Goal: Task Accomplishment & Management: Manage account settings

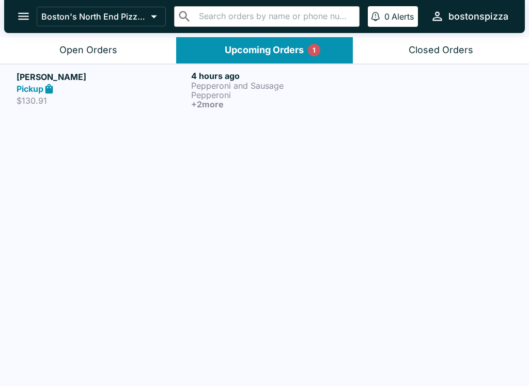
click at [117, 49] on button "Open Orders" at bounding box center [88, 50] width 176 height 26
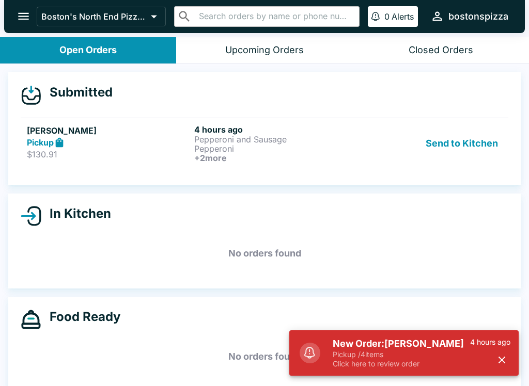
click at [410, 346] on h5 "New Order: [PERSON_NAME]" at bounding box center [400, 344] width 137 height 12
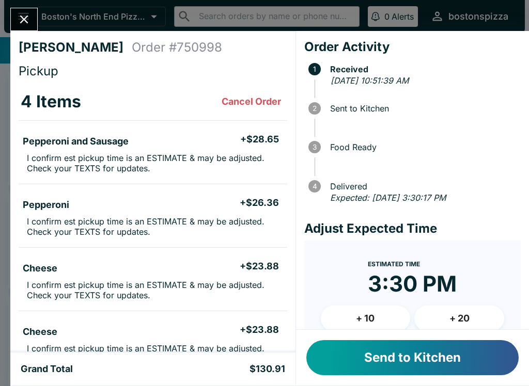
click at [22, 18] on icon "Close" at bounding box center [24, 19] width 14 height 14
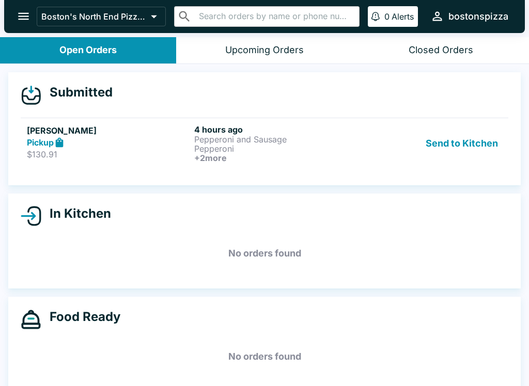
click at [77, 162] on div "[PERSON_NAME] Pickup $130.91" at bounding box center [108, 143] width 163 height 38
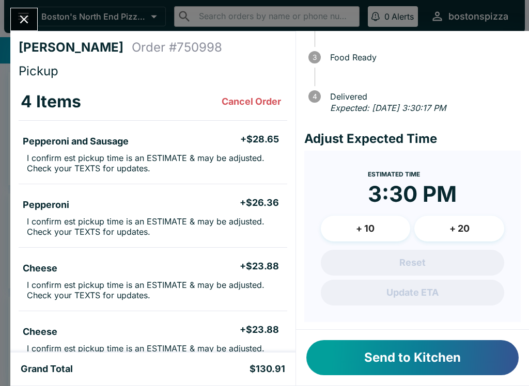
click at [429, 358] on button "Send to Kitchen" at bounding box center [412, 357] width 212 height 35
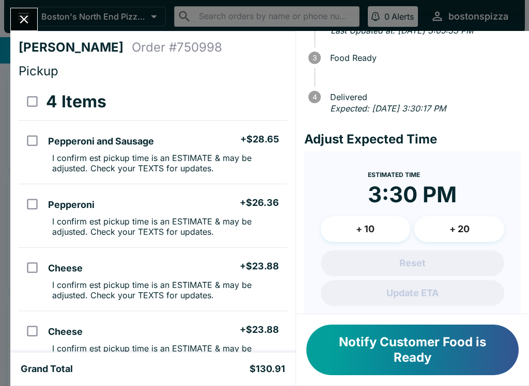
click at [440, 338] on button "Notify Customer Food is Ready" at bounding box center [412, 350] width 212 height 51
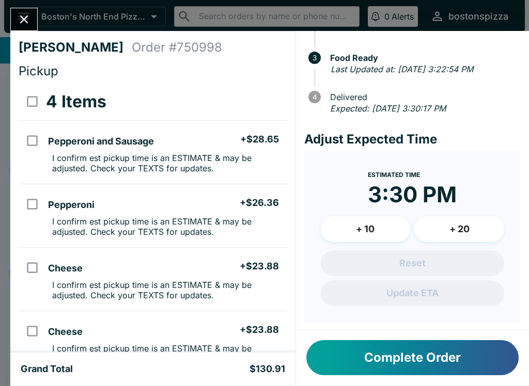
click at [28, 21] on icon "Close" at bounding box center [24, 19] width 14 height 14
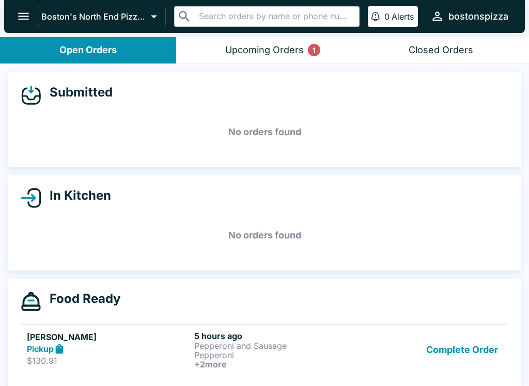
scroll to position [1, 0]
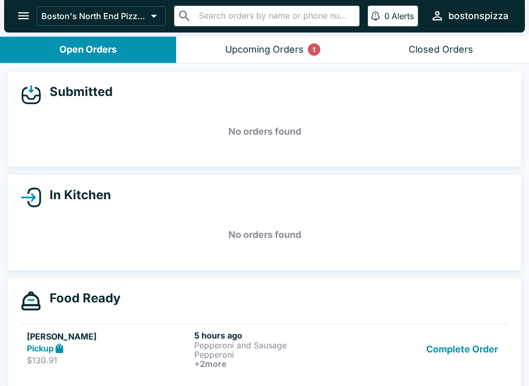
click at [249, 58] on button "Upcoming Orders 1" at bounding box center [264, 50] width 176 height 26
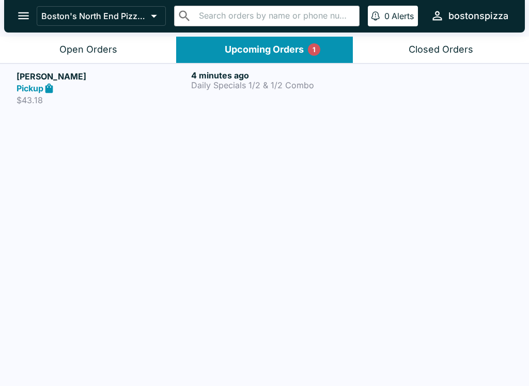
click at [84, 105] on p "$43.18" at bounding box center [102, 100] width 170 height 10
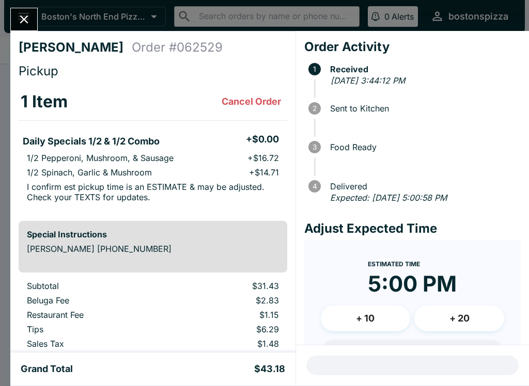
click at [15, 17] on button "Close" at bounding box center [24, 19] width 26 height 22
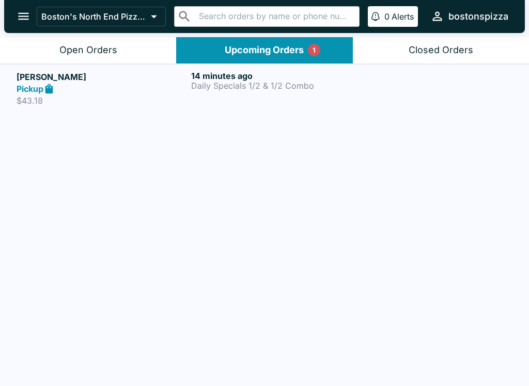
click at [98, 49] on div "Open Orders" at bounding box center [88, 50] width 58 height 12
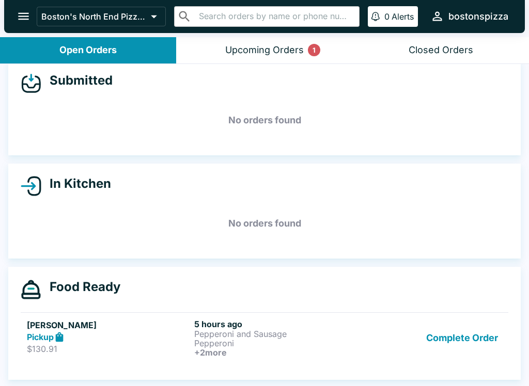
scroll to position [12, 0]
click at [467, 341] on button "Complete Order" at bounding box center [462, 338] width 80 height 38
